Goal: Information Seeking & Learning: Learn about a topic

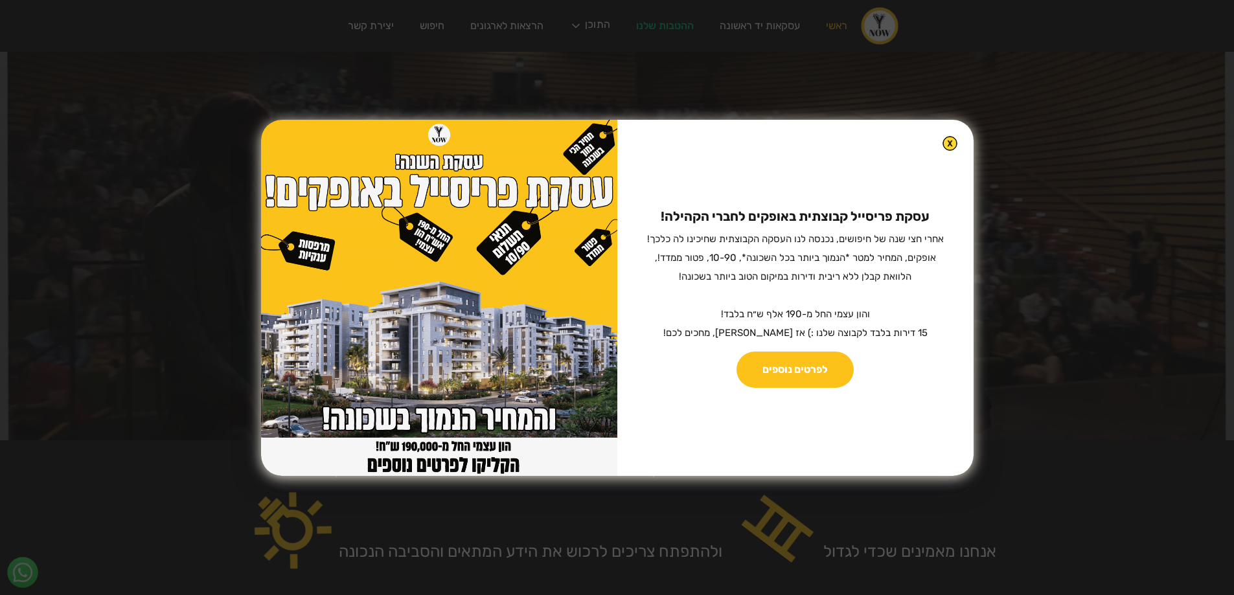
click at [943, 141] on img at bounding box center [950, 143] width 15 height 15
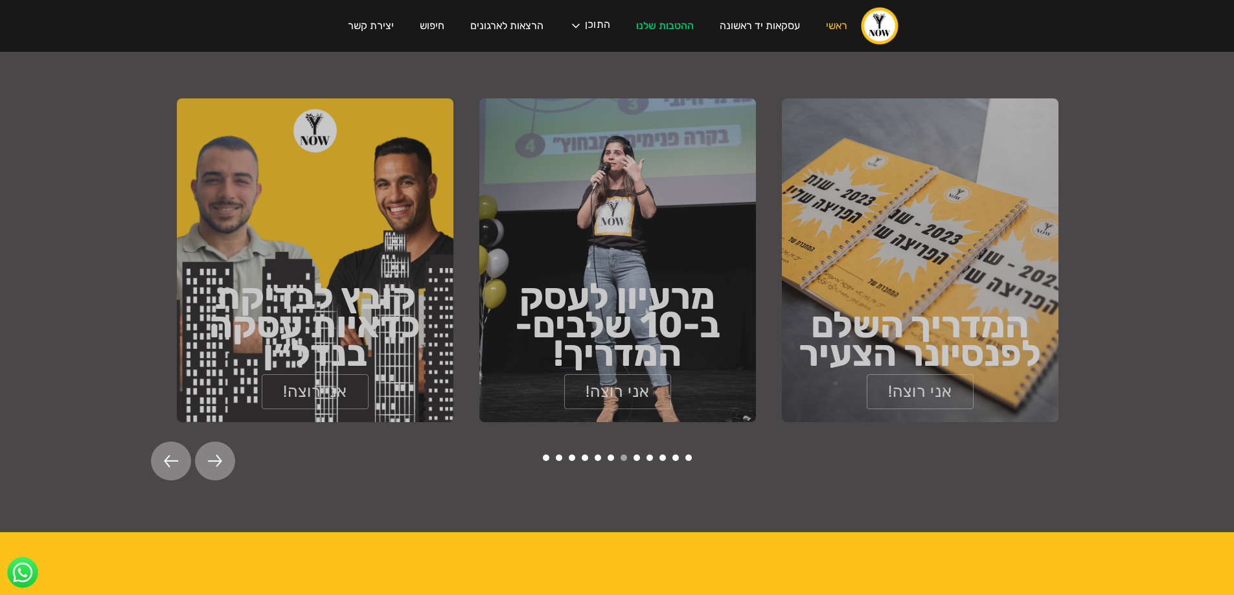
scroll to position [1944, 0]
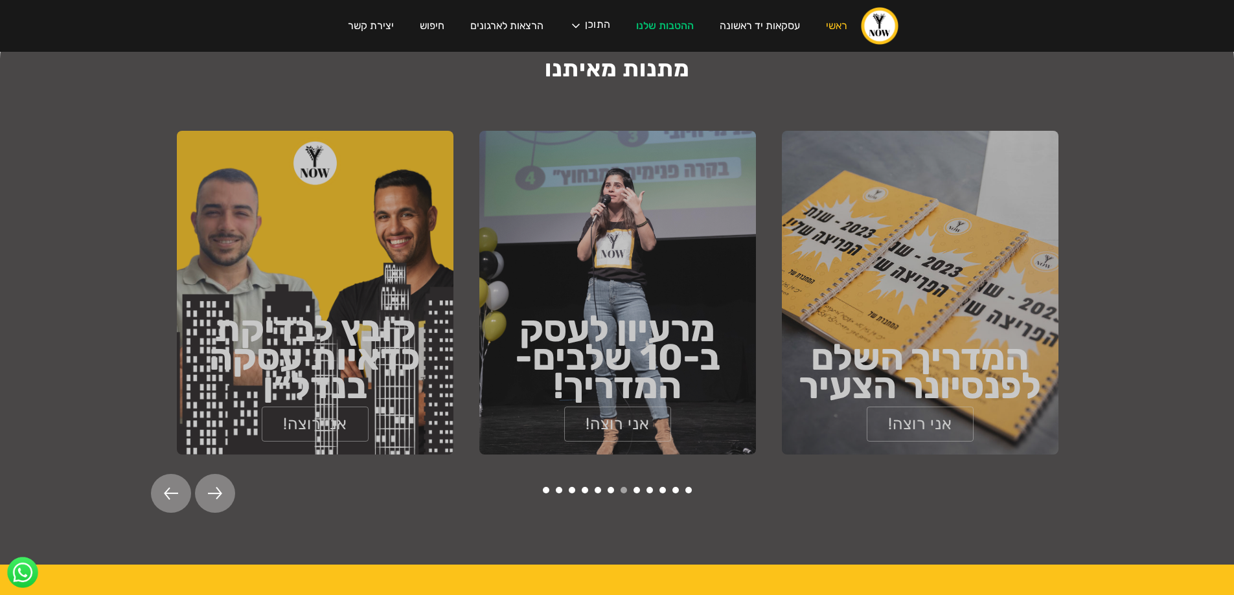
click at [177, 487] on img at bounding box center [171, 493] width 14 height 13
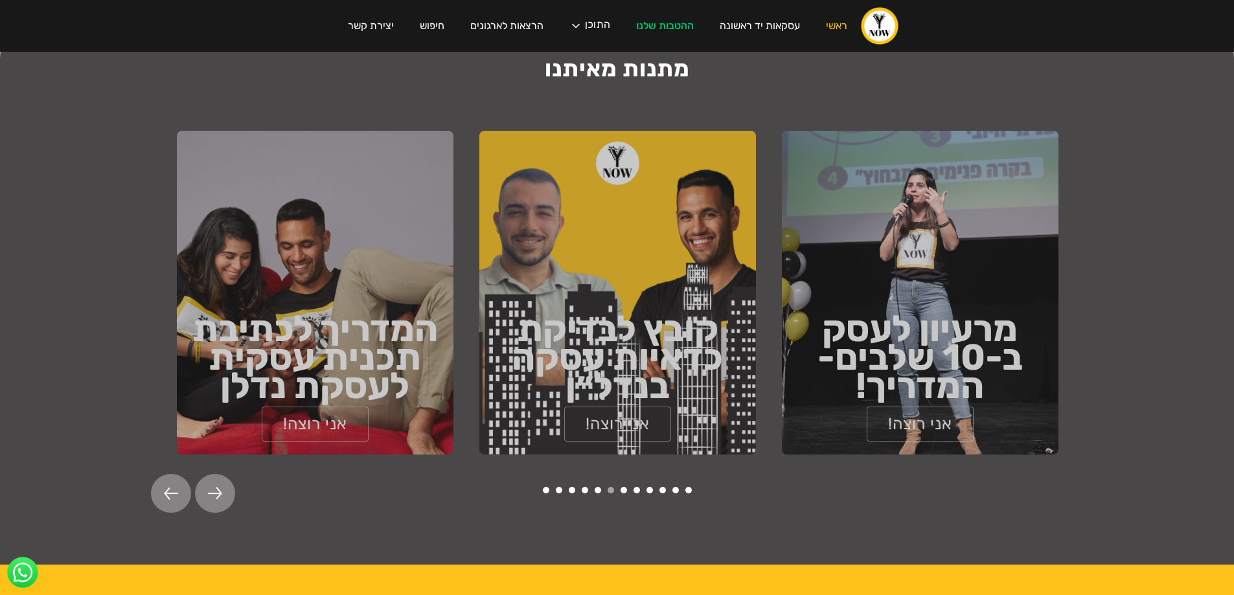
click at [177, 487] on img at bounding box center [171, 493] width 14 height 13
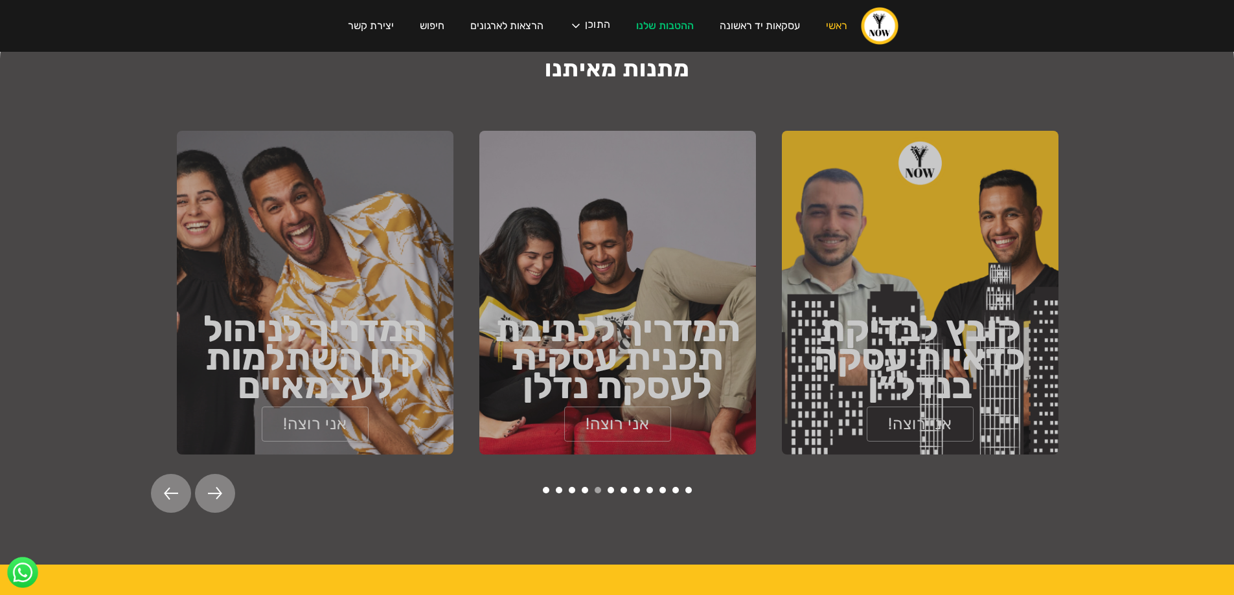
click at [177, 487] on img at bounding box center [171, 493] width 14 height 13
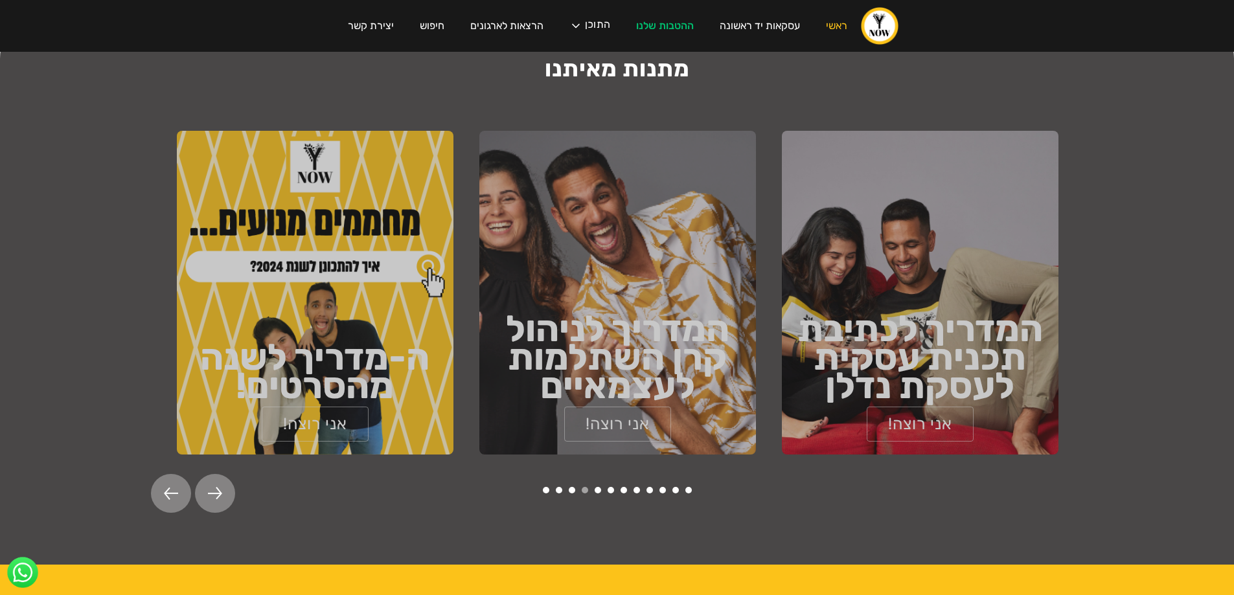
click at [177, 487] on img at bounding box center [171, 493] width 14 height 13
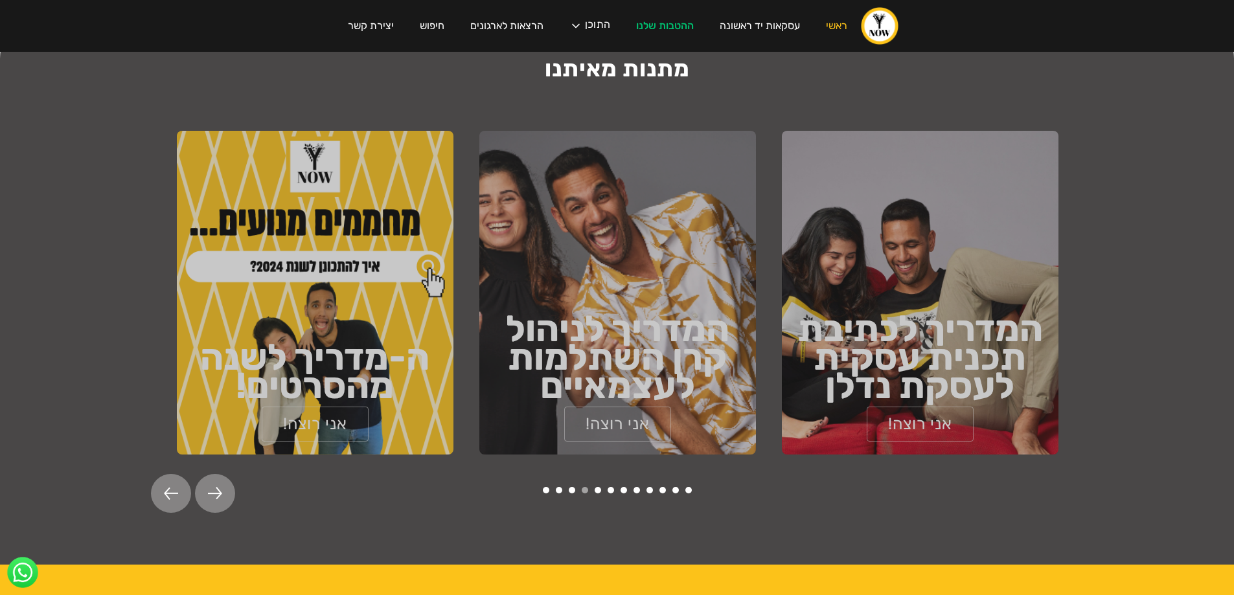
click at [177, 487] on img at bounding box center [171, 493] width 14 height 13
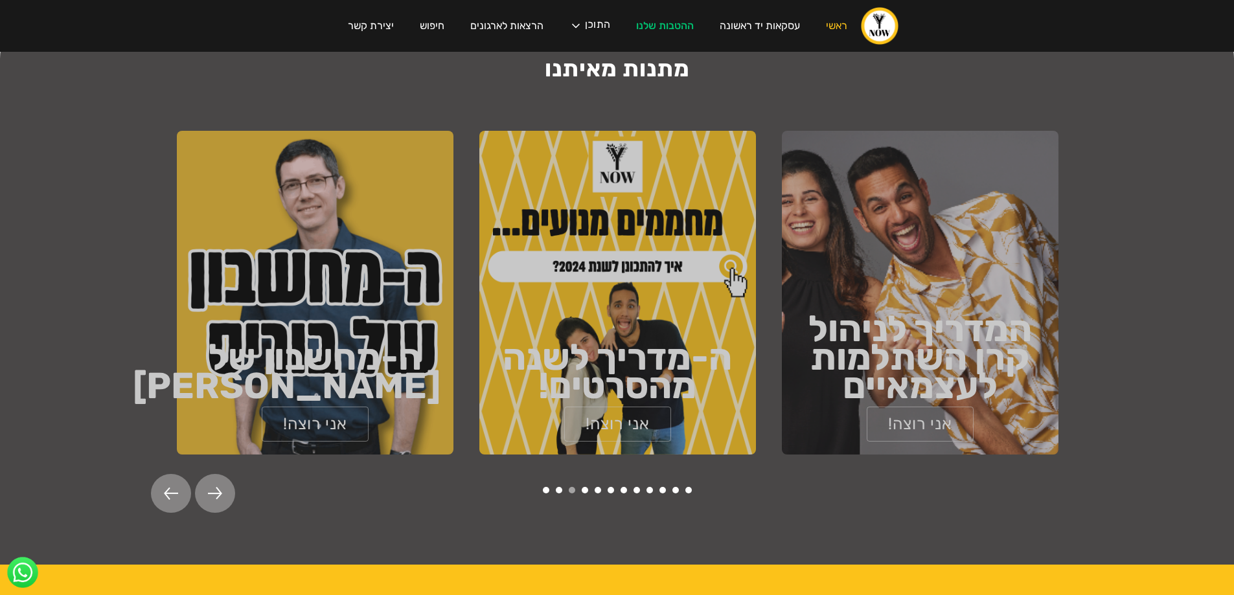
click at [177, 487] on img at bounding box center [171, 493] width 14 height 13
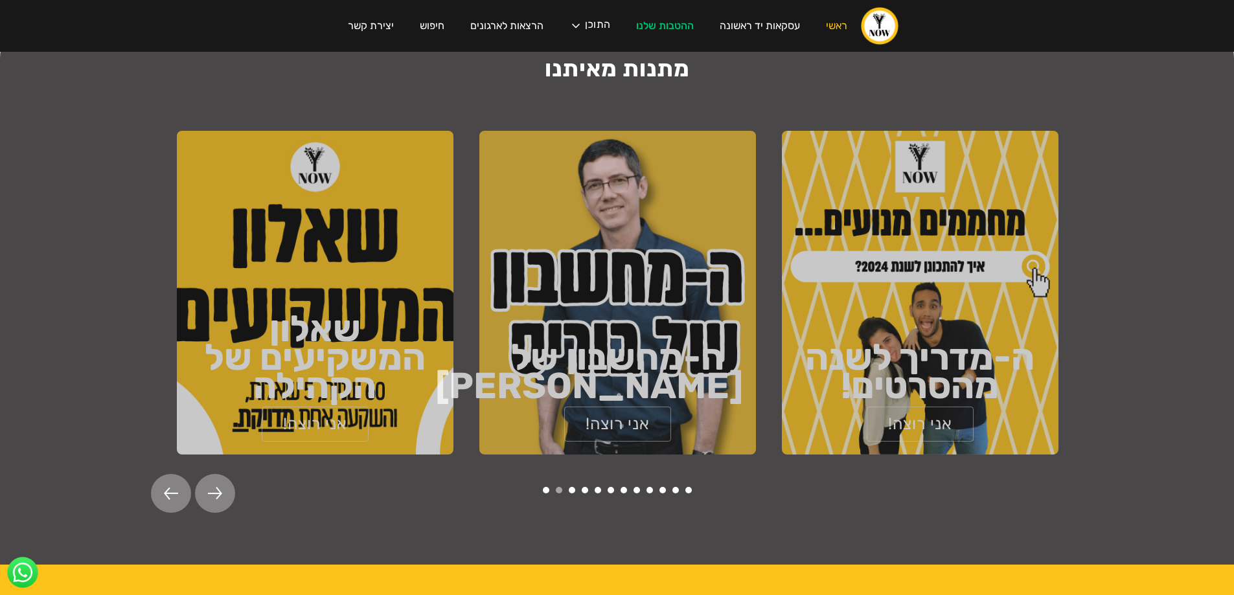
click at [177, 487] on img at bounding box center [171, 493] width 14 height 13
click at [209, 487] on img at bounding box center [215, 493] width 14 height 13
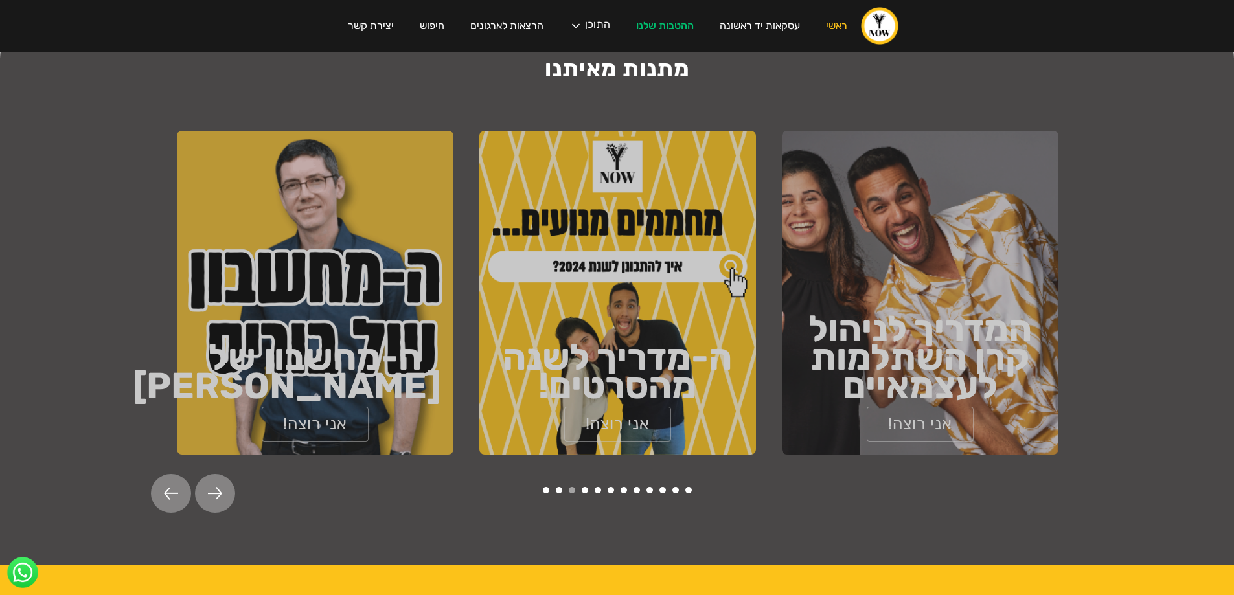
click at [209, 487] on img at bounding box center [215, 493] width 14 height 13
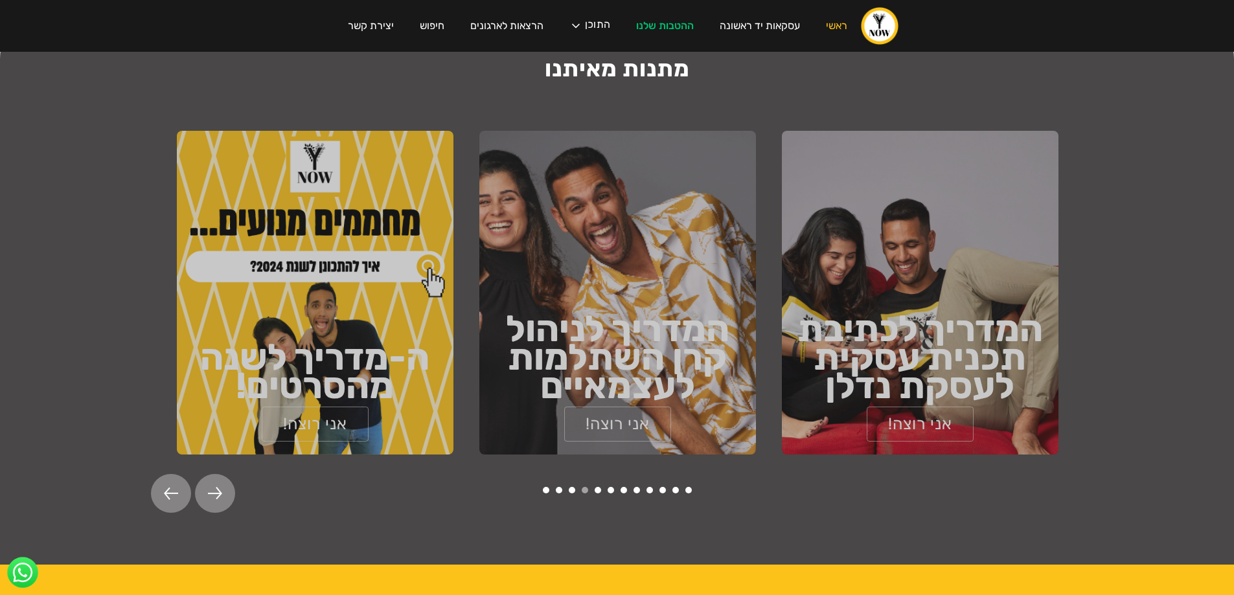
click at [209, 487] on img at bounding box center [215, 493] width 14 height 13
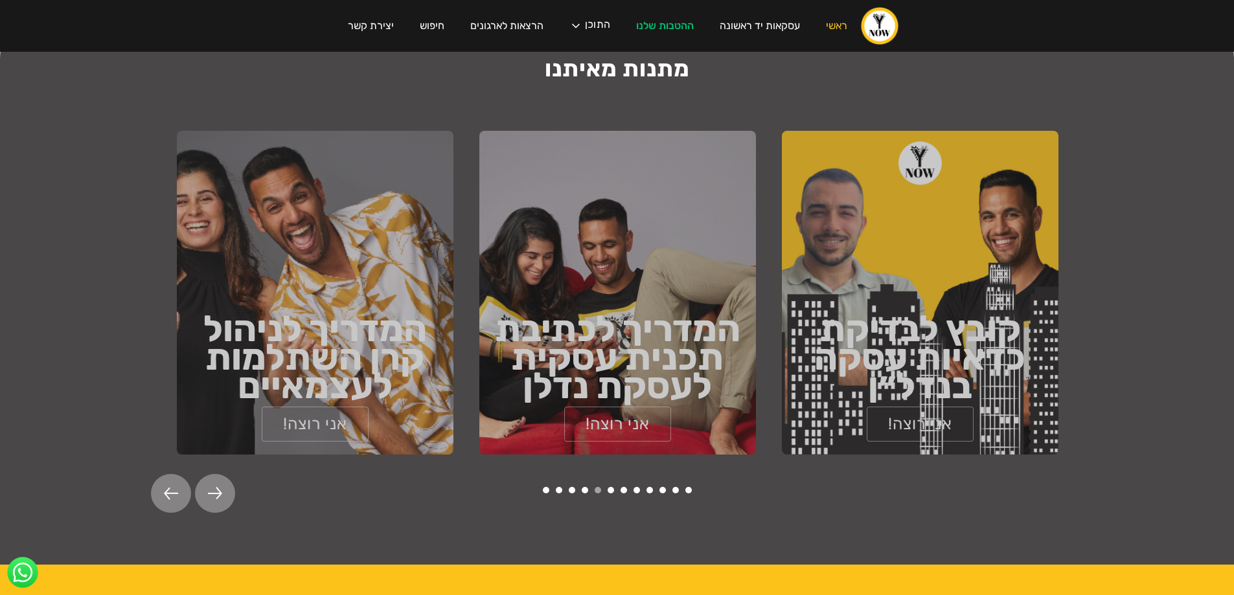
click at [208, 487] on img at bounding box center [215, 493] width 14 height 13
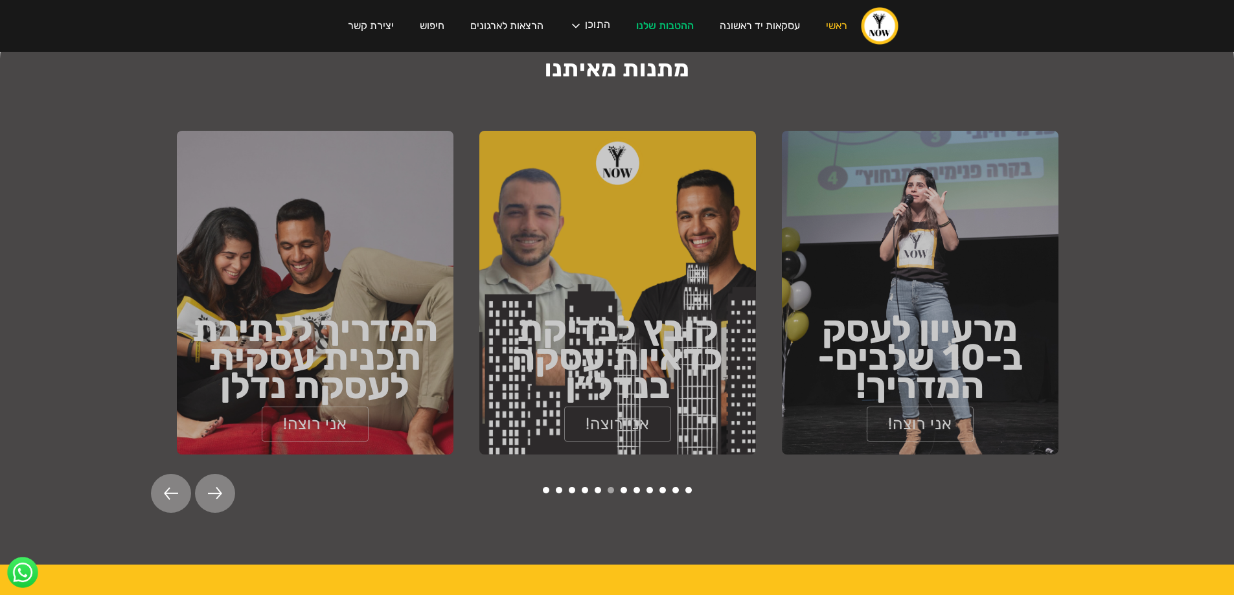
click at [208, 487] on img at bounding box center [215, 493] width 14 height 13
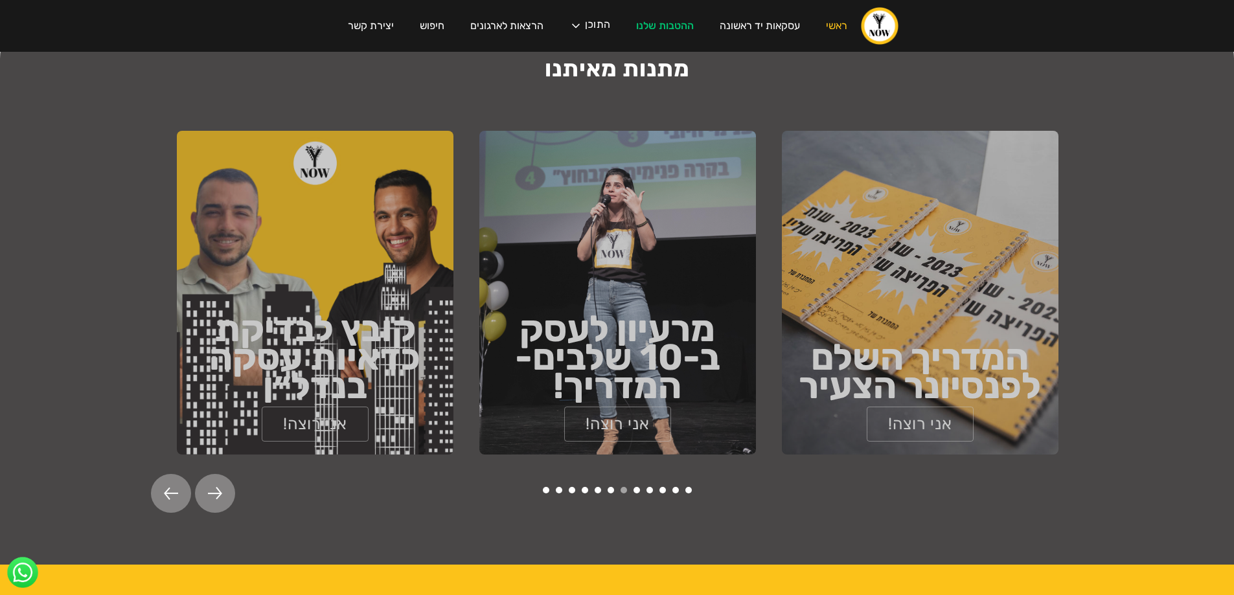
click at [208, 487] on img at bounding box center [215, 493] width 14 height 13
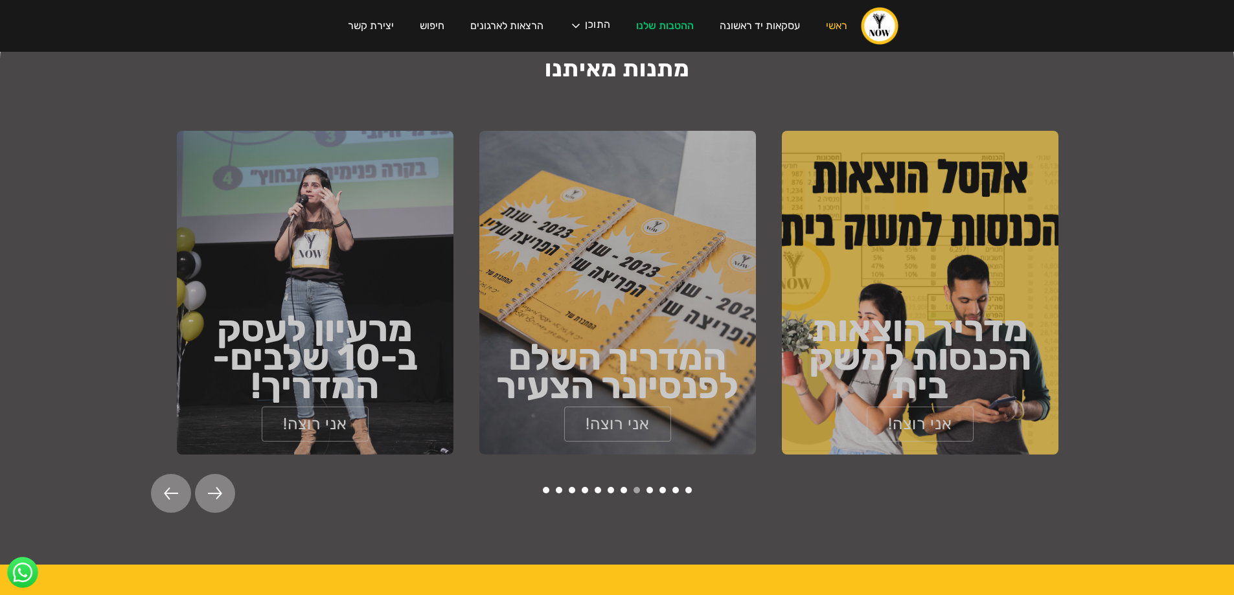
click at [208, 487] on img at bounding box center [215, 493] width 14 height 13
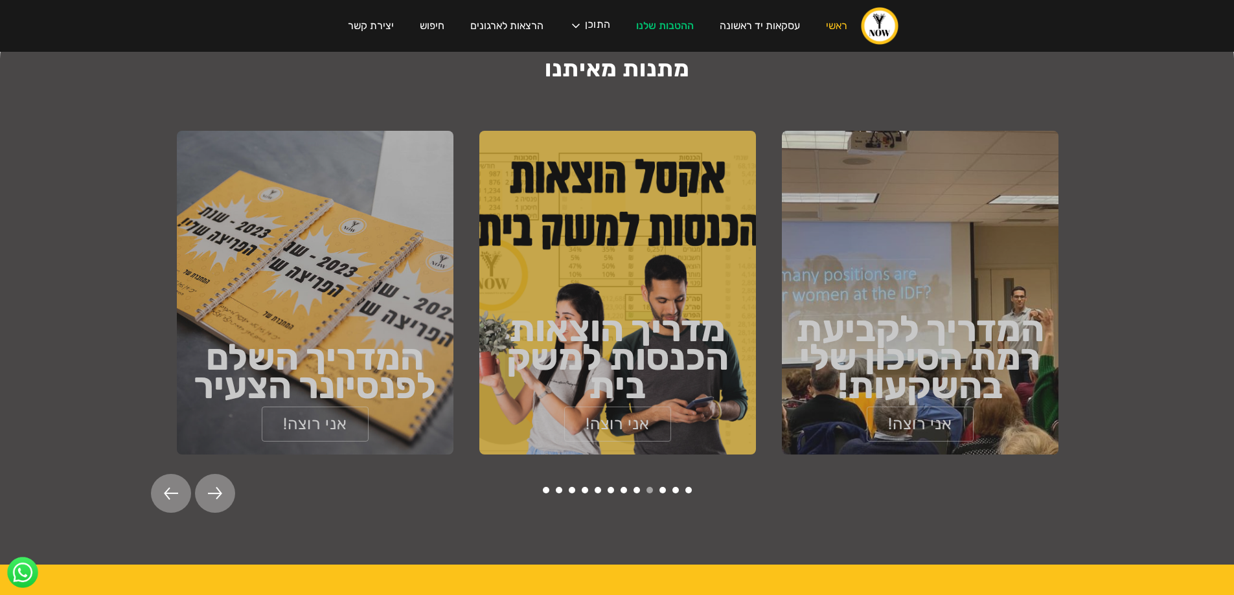
click at [219, 474] on div at bounding box center [215, 493] width 40 height 39
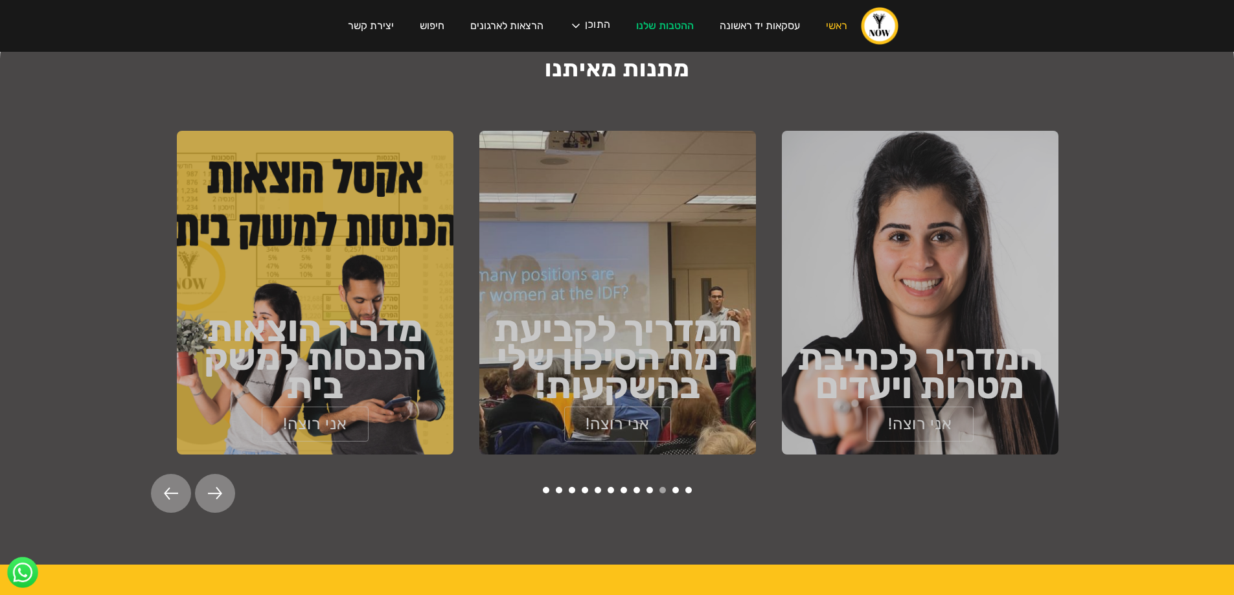
click at [219, 474] on div at bounding box center [215, 493] width 40 height 39
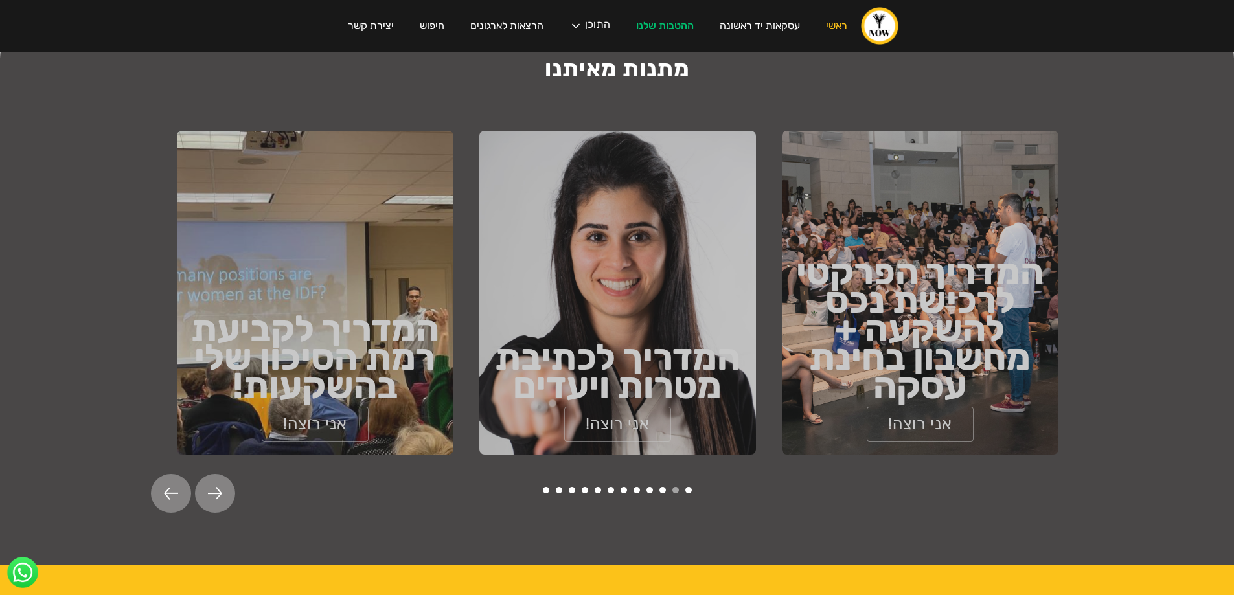
click at [219, 474] on div at bounding box center [215, 493] width 40 height 39
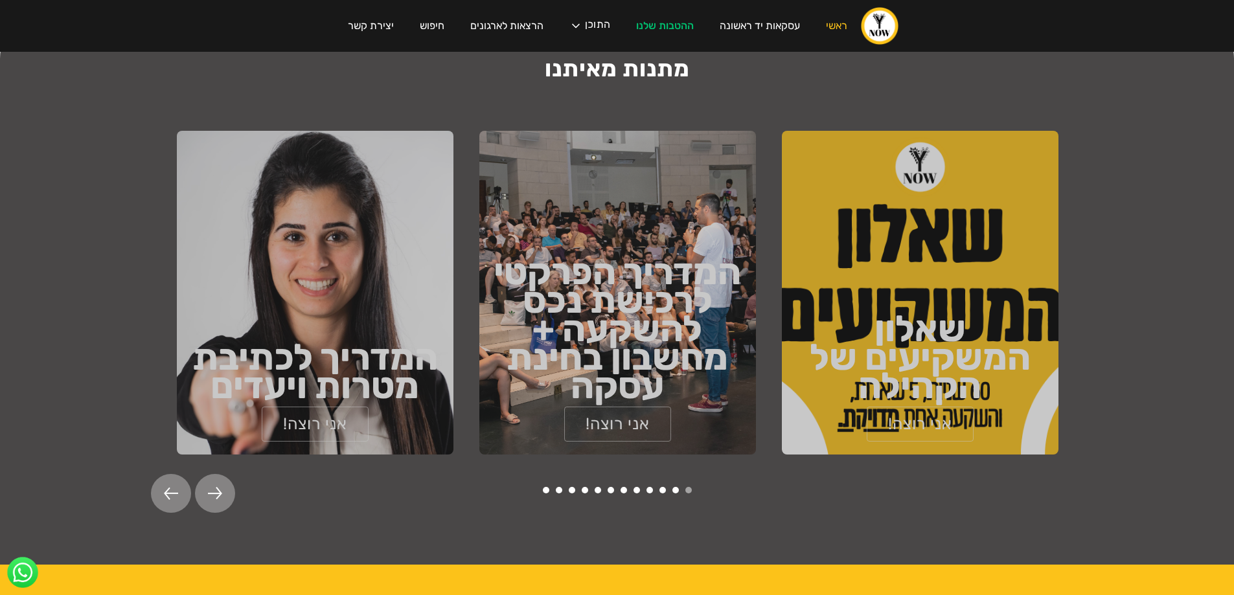
click at [214, 487] on img at bounding box center [215, 493] width 14 height 13
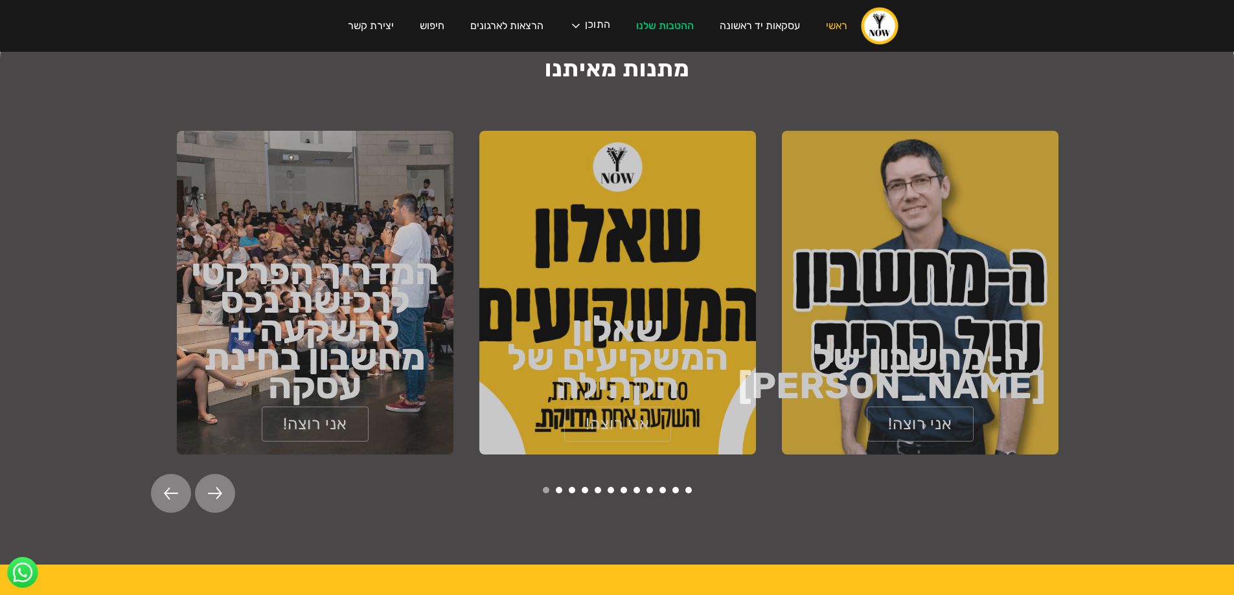
click at [172, 487] on img at bounding box center [171, 493] width 14 height 13
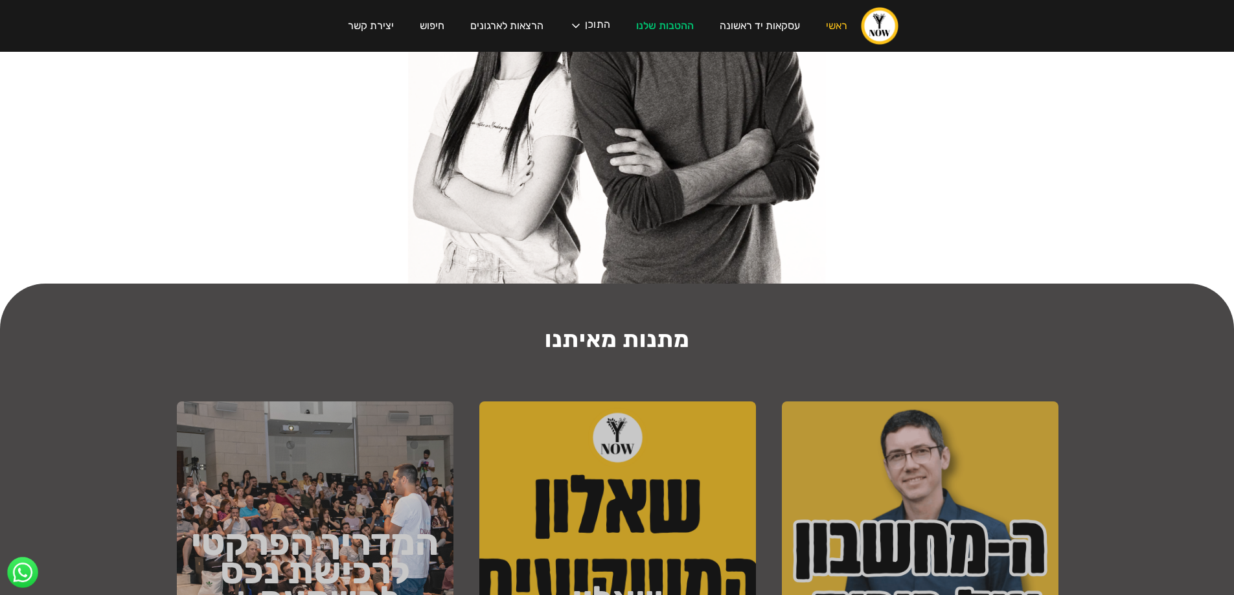
scroll to position [1620, 0]
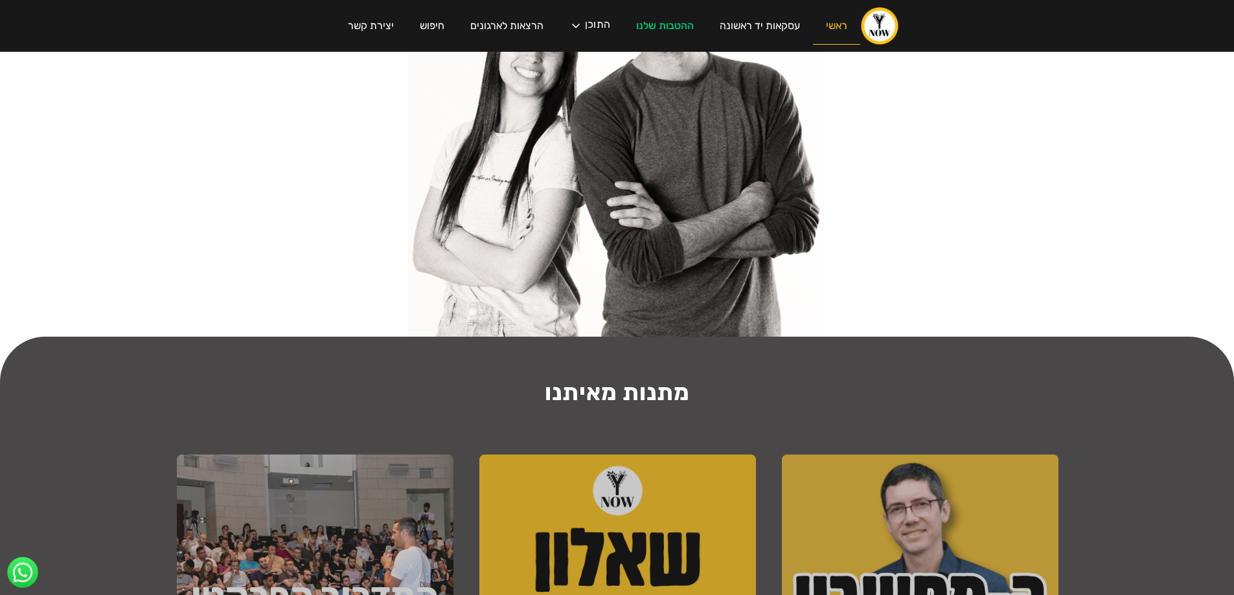
click at [838, 19] on link "ראשי" at bounding box center [836, 26] width 47 height 37
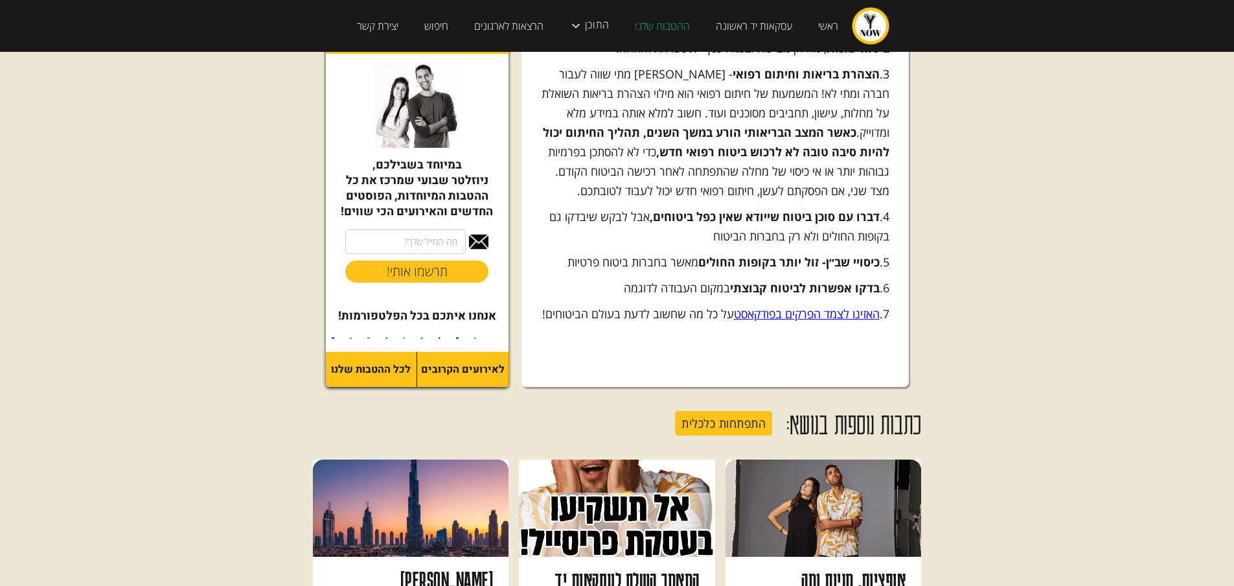
scroll to position [2721, 0]
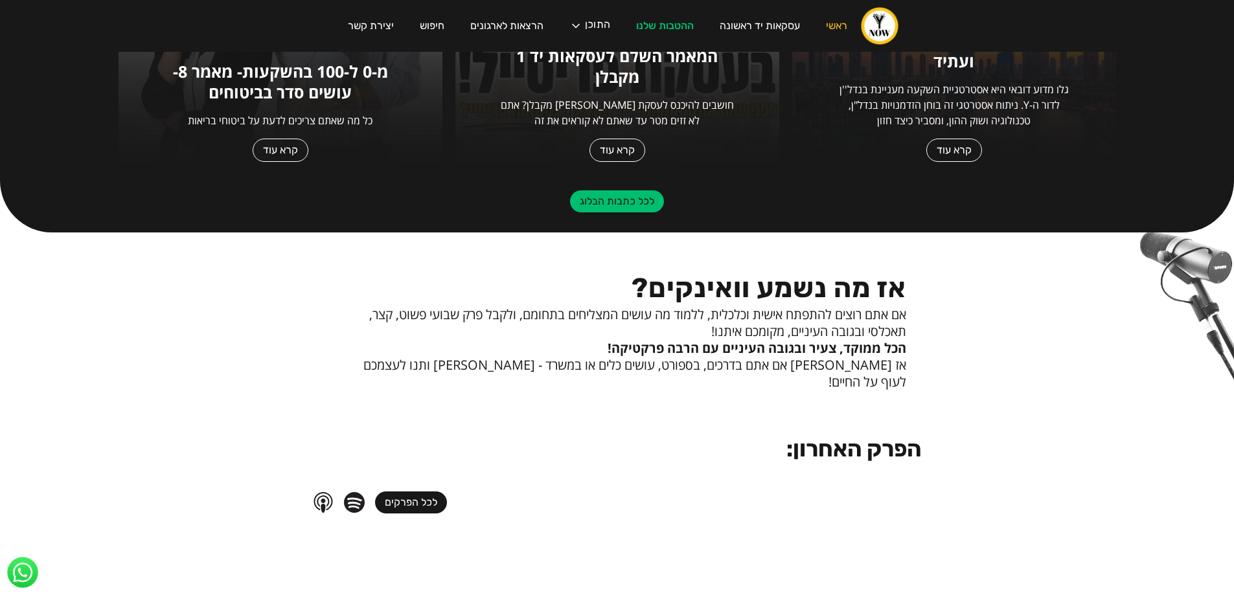
scroll to position [744, 0]
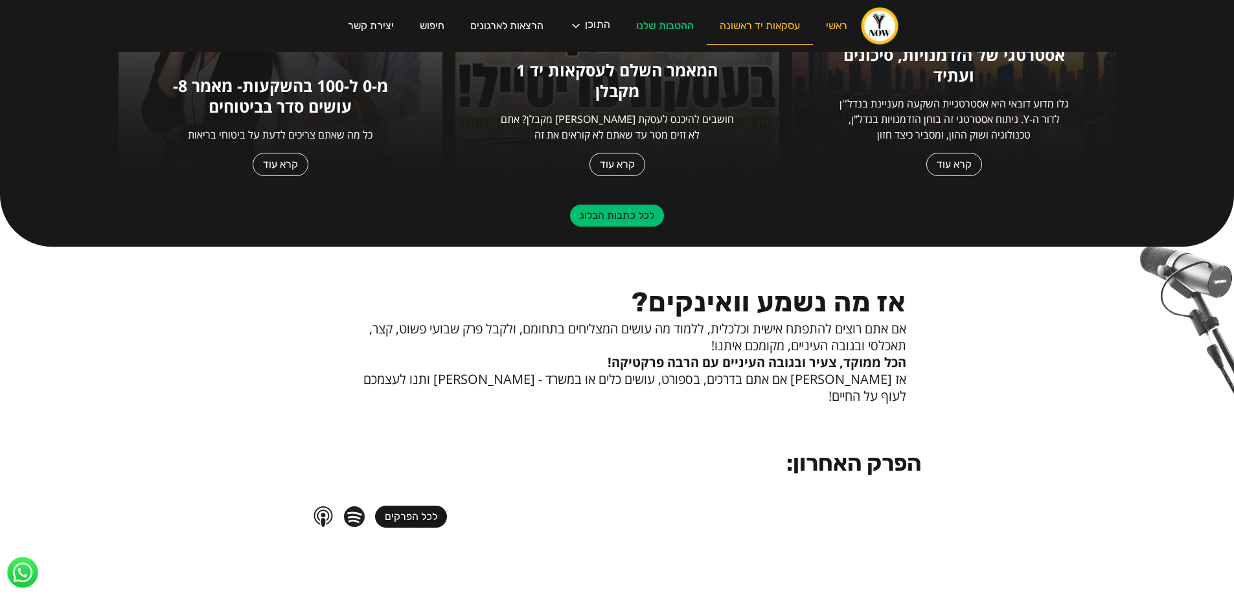
click at [759, 25] on link "עסקאות יד ראשונה" at bounding box center [760, 26] width 106 height 37
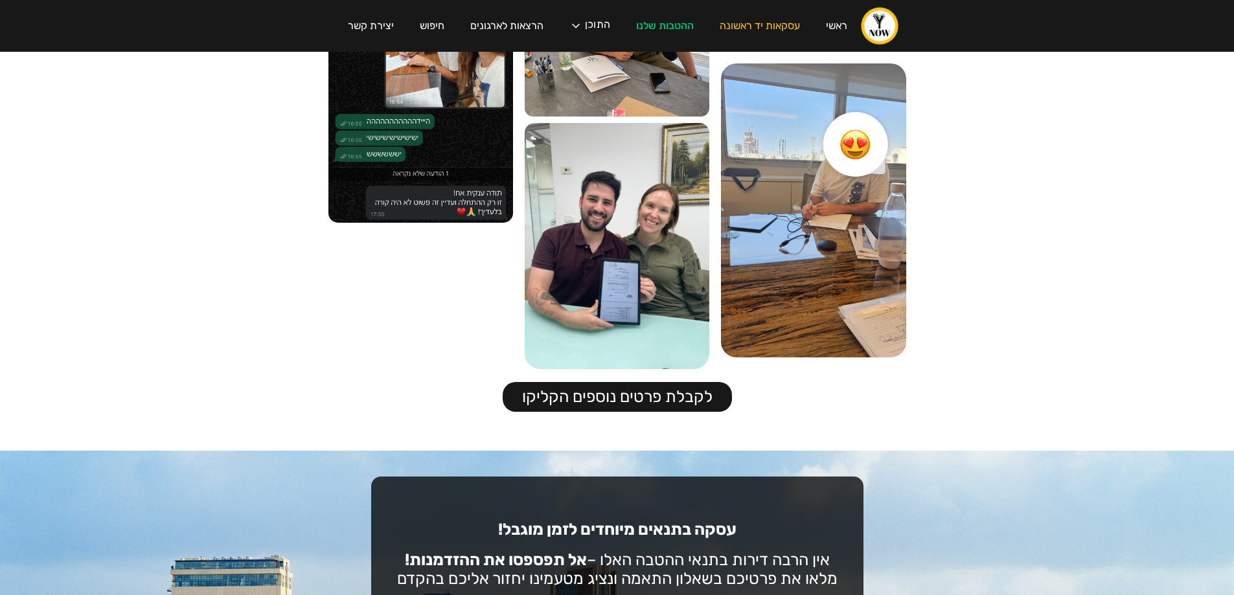
scroll to position [2833, 0]
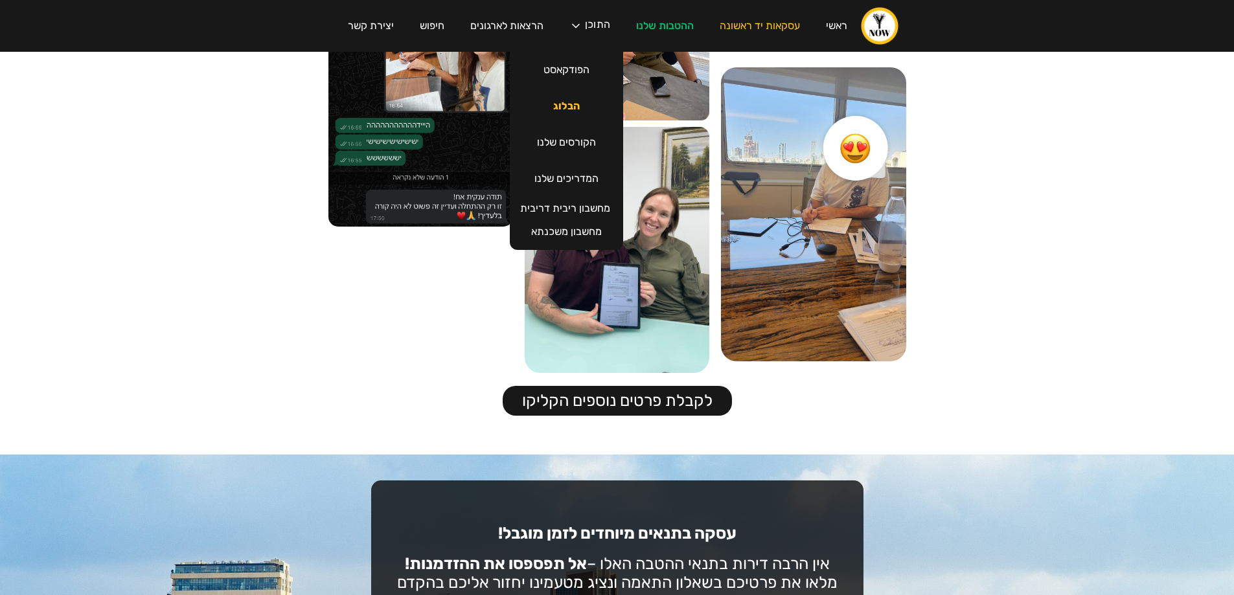
click at [569, 103] on link "הבלוג" at bounding box center [566, 106] width 52 height 36
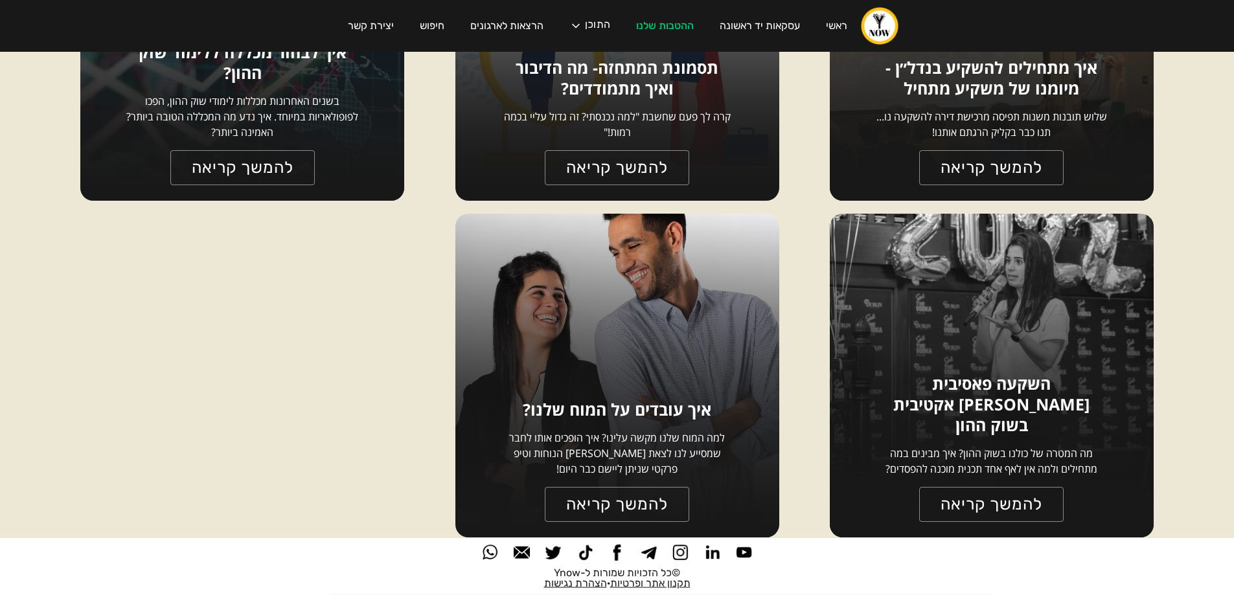
scroll to position [6073, 0]
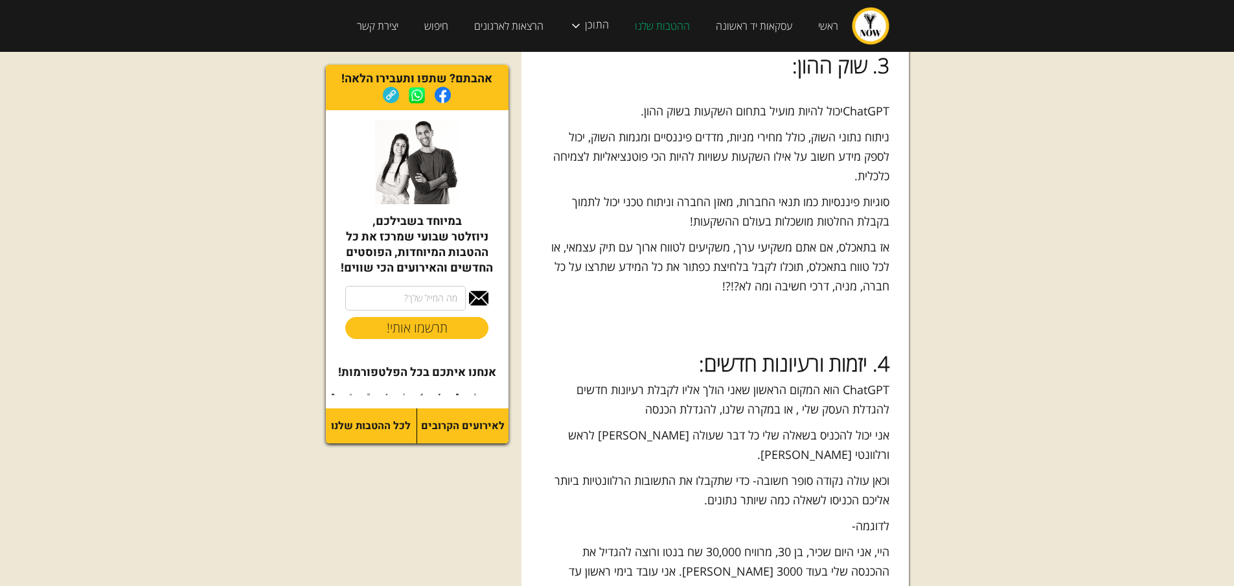
scroll to position [1684, 0]
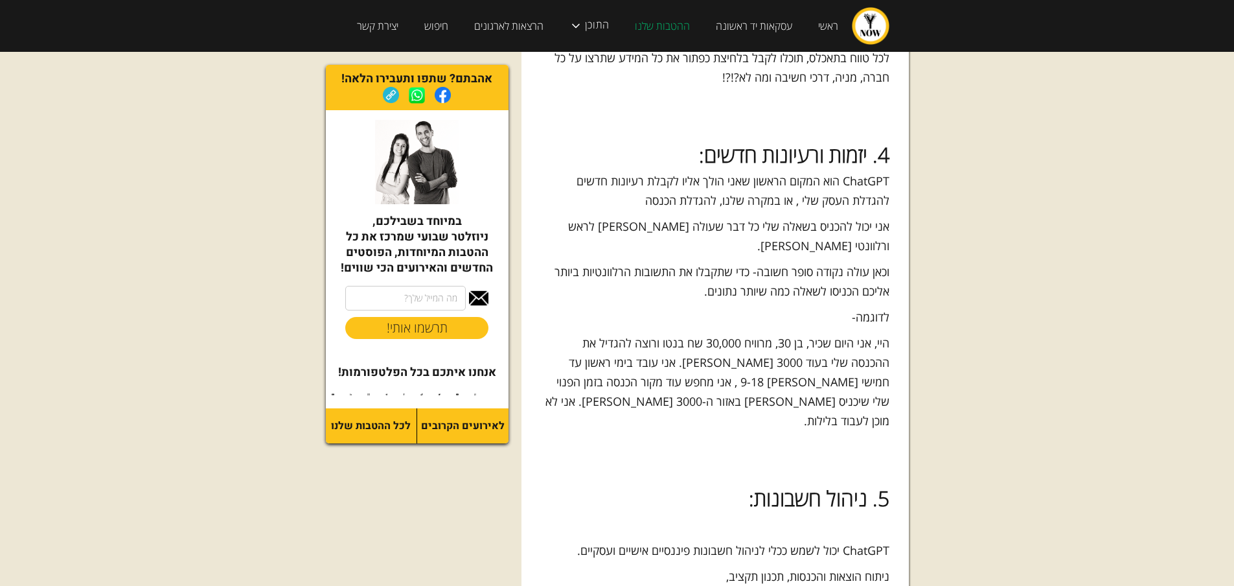
scroll to position [1879, 0]
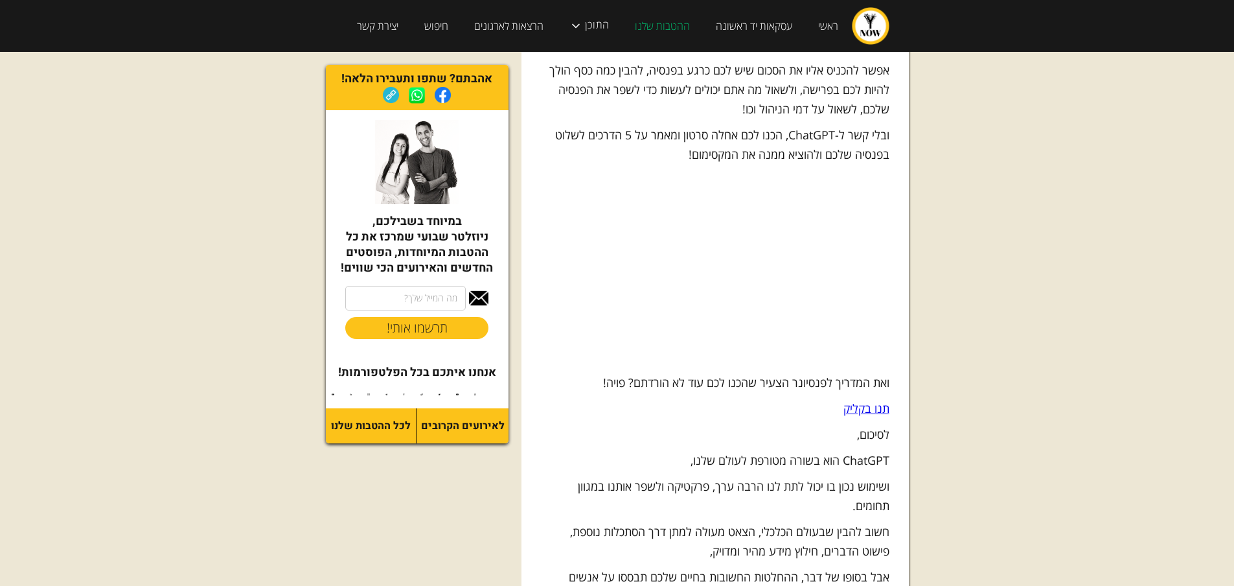
scroll to position [2786, 0]
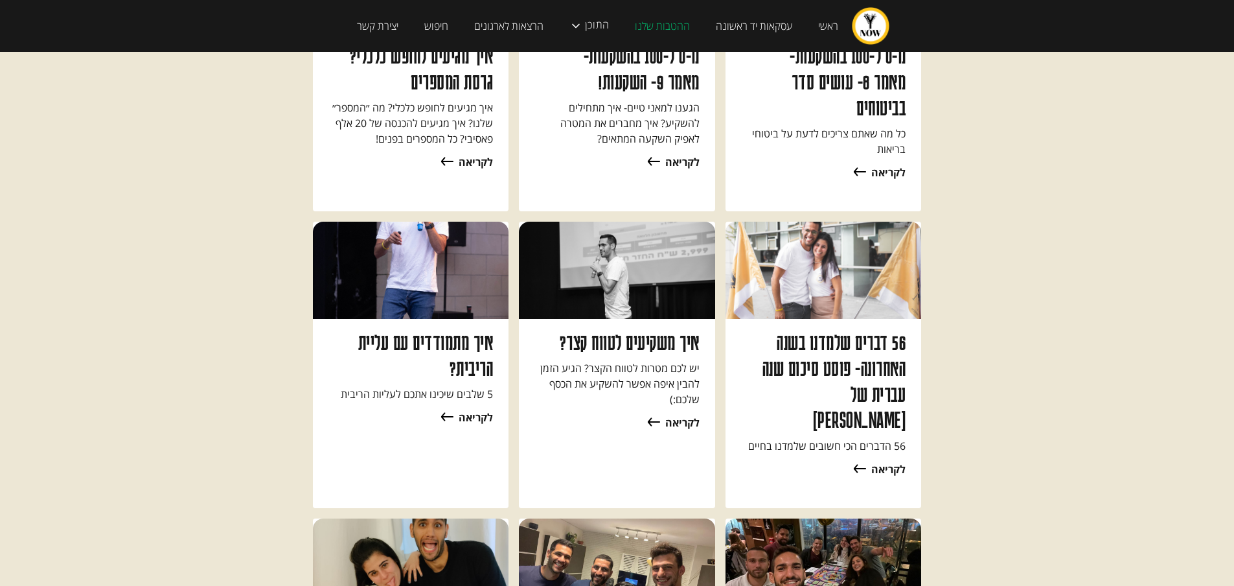
scroll to position [2332, 0]
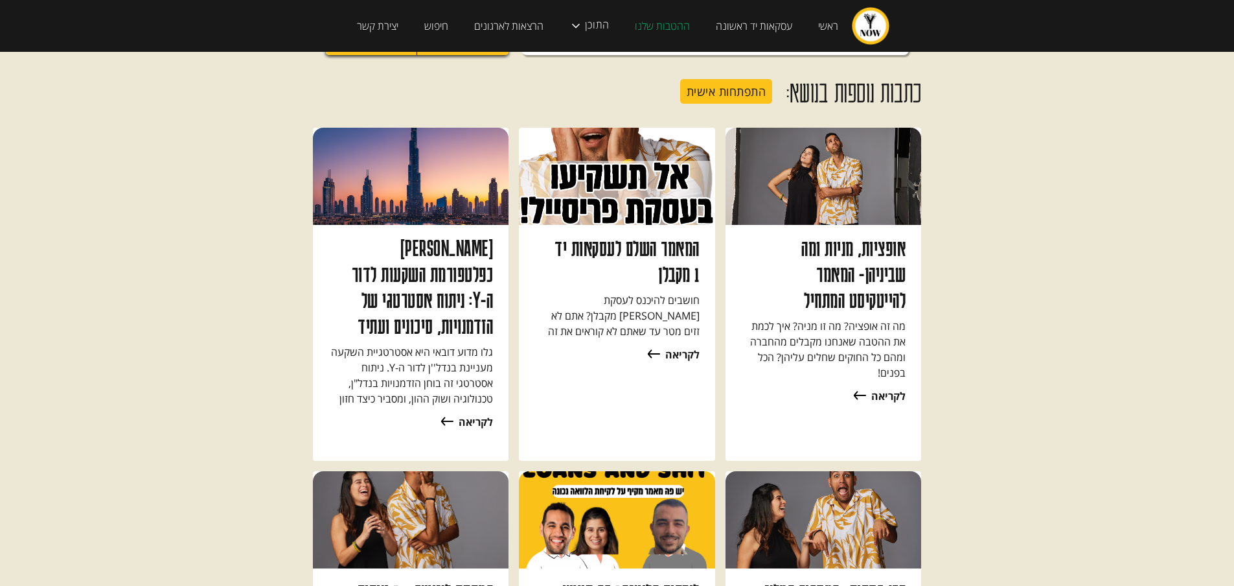
scroll to position [1425, 0]
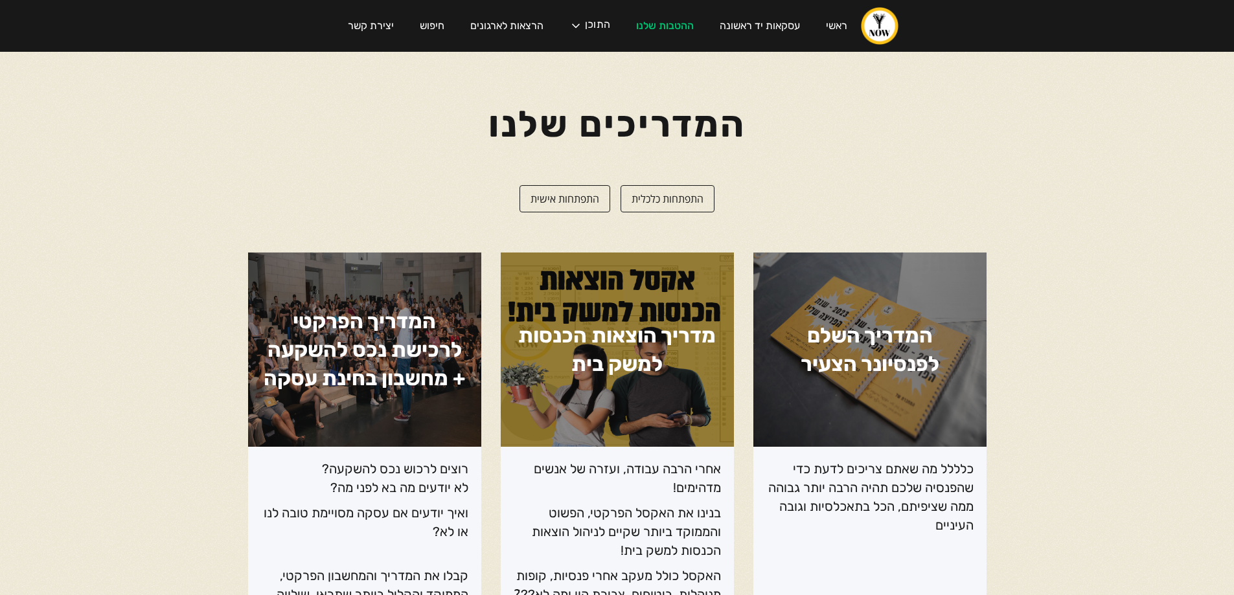
click at [1040, 309] on body "ראשי עסקאות יד ראשונה ההטבות שלנו התוכן הפודקאסט הבלוג הקורסים שלנו המדריכים של…" at bounding box center [617, 297] width 1234 height 595
